Goal: Information Seeking & Learning: Learn about a topic

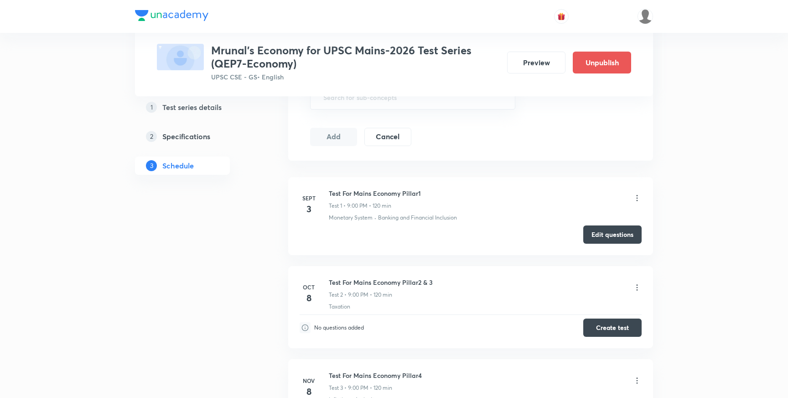
scroll to position [381, 0]
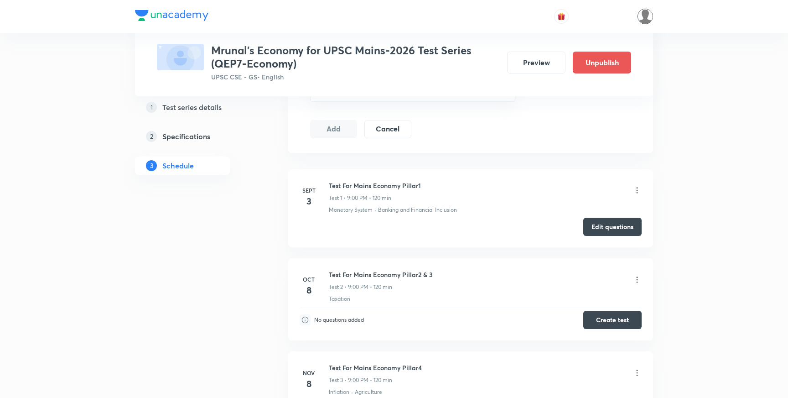
click at [647, 21] on img at bounding box center [646, 17] width 16 height 16
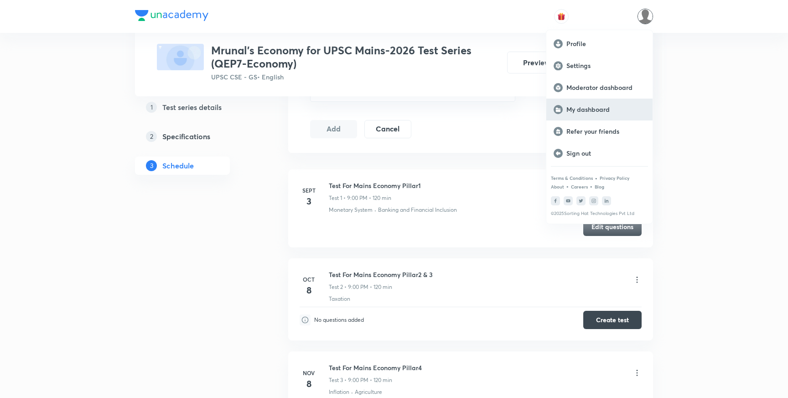
click at [582, 112] on p "My dashboard" at bounding box center [605, 109] width 79 height 8
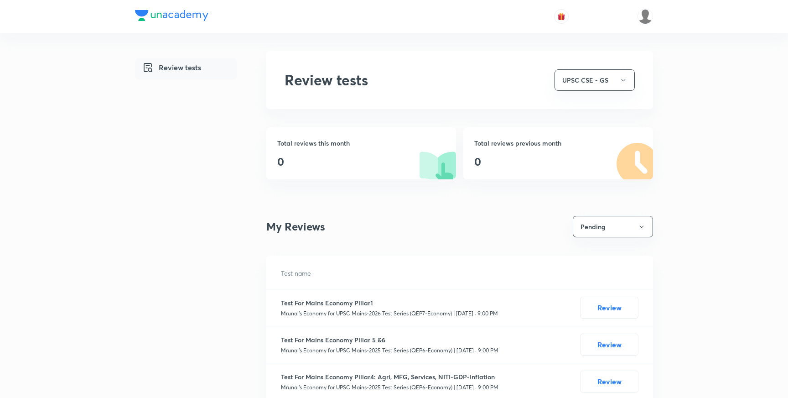
click at [184, 14] on img at bounding box center [171, 15] width 73 height 11
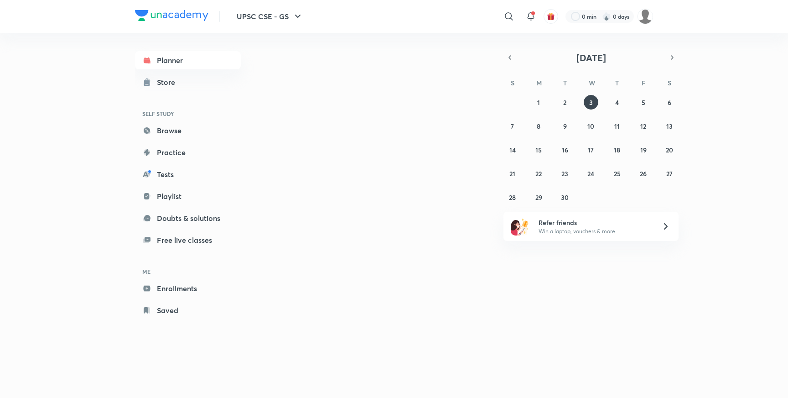
click at [163, 174] on link "Tests" at bounding box center [188, 174] width 106 height 18
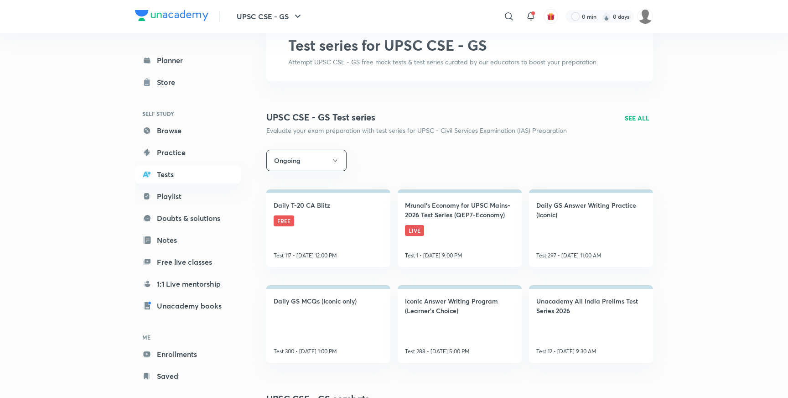
scroll to position [55, 0]
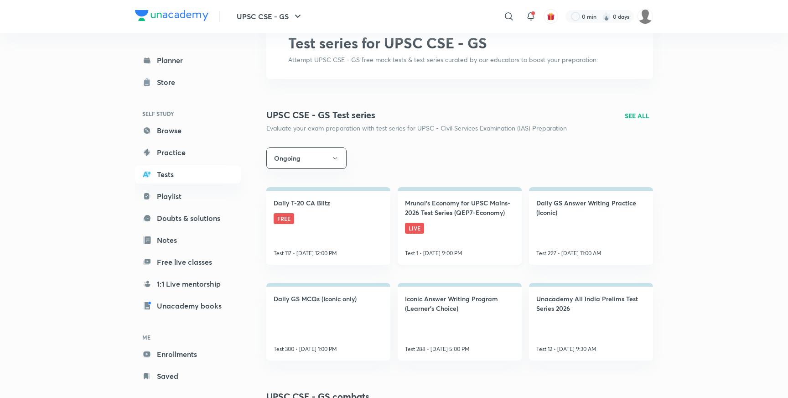
click at [470, 213] on h4 "Mrunal’s Economy for UPSC Mains-2026 Test Series (QEP7-Economy)" at bounding box center [459, 207] width 109 height 19
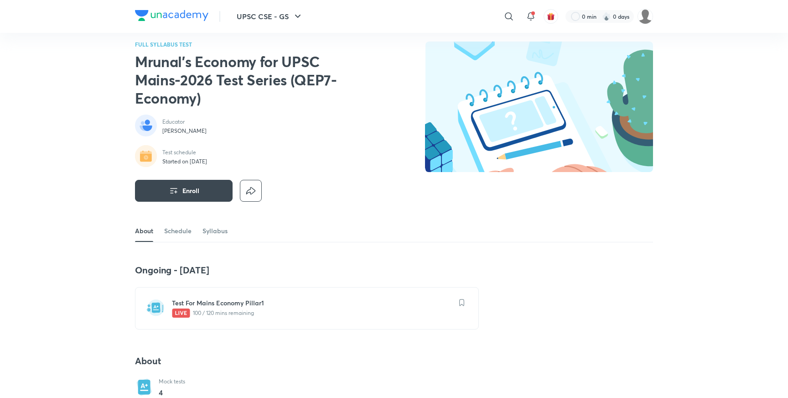
scroll to position [10, 0]
